Goal: Task Accomplishment & Management: Manage account settings

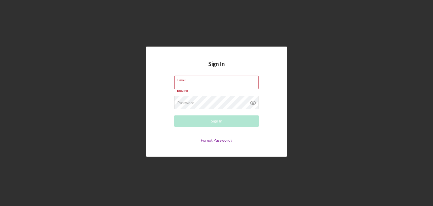
type input "[EMAIL_ADDRESS][DOMAIN_NAME]"
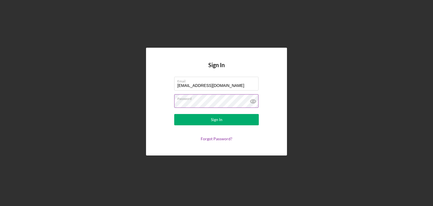
click at [232, 100] on div "Password" at bounding box center [216, 101] width 85 height 14
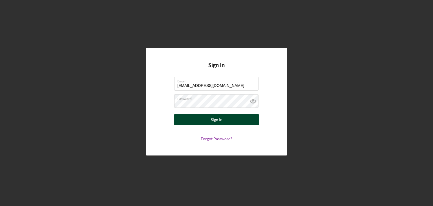
click at [186, 119] on button "Sign In" at bounding box center [216, 119] width 85 height 11
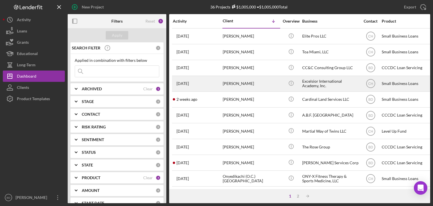
click at [267, 81] on div "[PERSON_NAME]" at bounding box center [251, 83] width 56 height 15
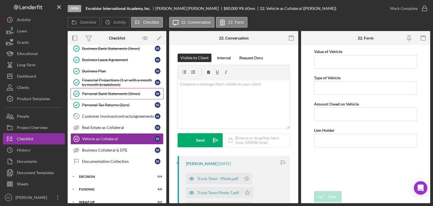
scroll to position [114, 0]
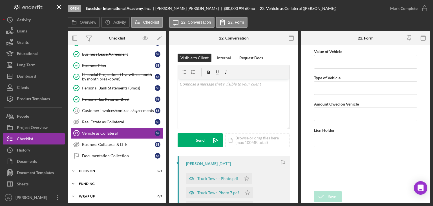
click at [87, 178] on div "Icon/Expander Funding 4 / 6" at bounding box center [117, 183] width 99 height 11
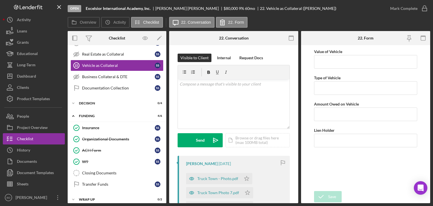
scroll to position [184, 0]
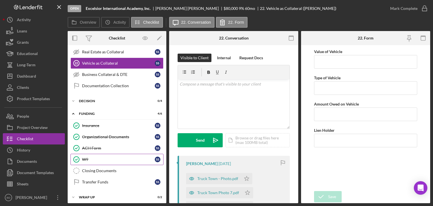
click at [93, 157] on div "W9" at bounding box center [118, 159] width 73 height 5
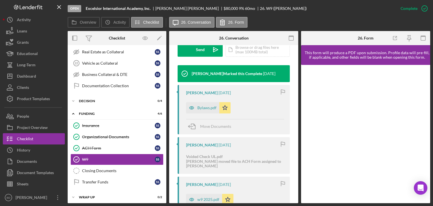
scroll to position [176, 0]
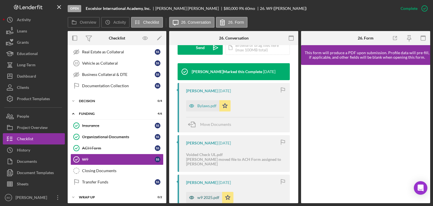
click at [190, 195] on icon "button" at bounding box center [191, 197] width 11 height 11
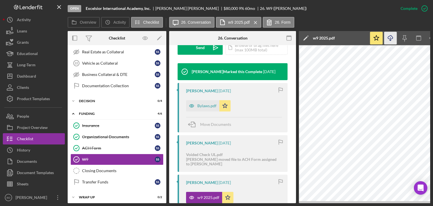
click at [391, 35] on icon "Icon/Download" at bounding box center [390, 38] width 13 height 13
click at [85, 148] on link "ACH Form ACH Form S S" at bounding box center [116, 147] width 93 height 11
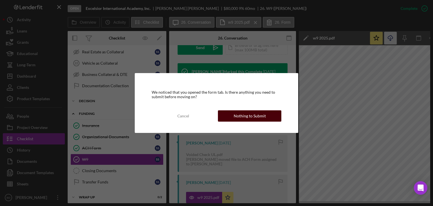
click at [231, 118] on button "Nothing to Submit" at bounding box center [249, 115] width 63 height 11
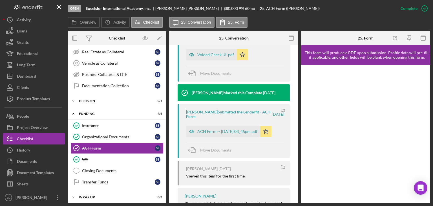
scroll to position [222, 0]
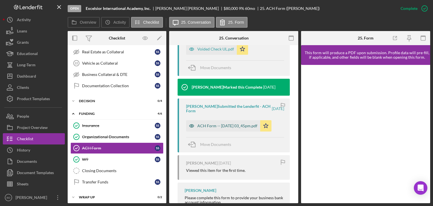
click at [194, 120] on icon "button" at bounding box center [191, 125] width 11 height 11
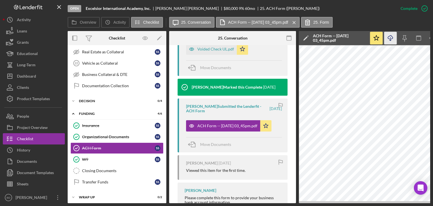
click at [391, 37] on icon "Icon/Download" at bounding box center [390, 38] width 13 height 13
